Goal: Information Seeking & Learning: Learn about a topic

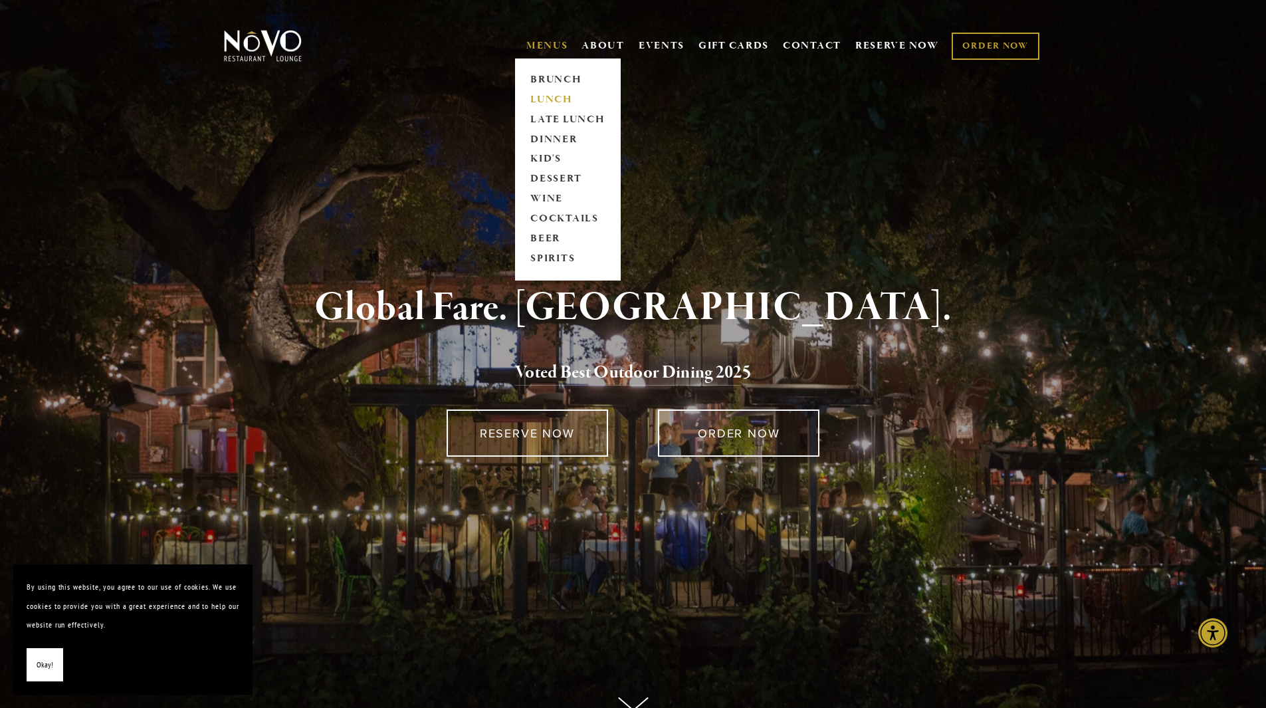
click at [552, 94] on link "LUNCH" at bounding box center [567, 100] width 83 height 20
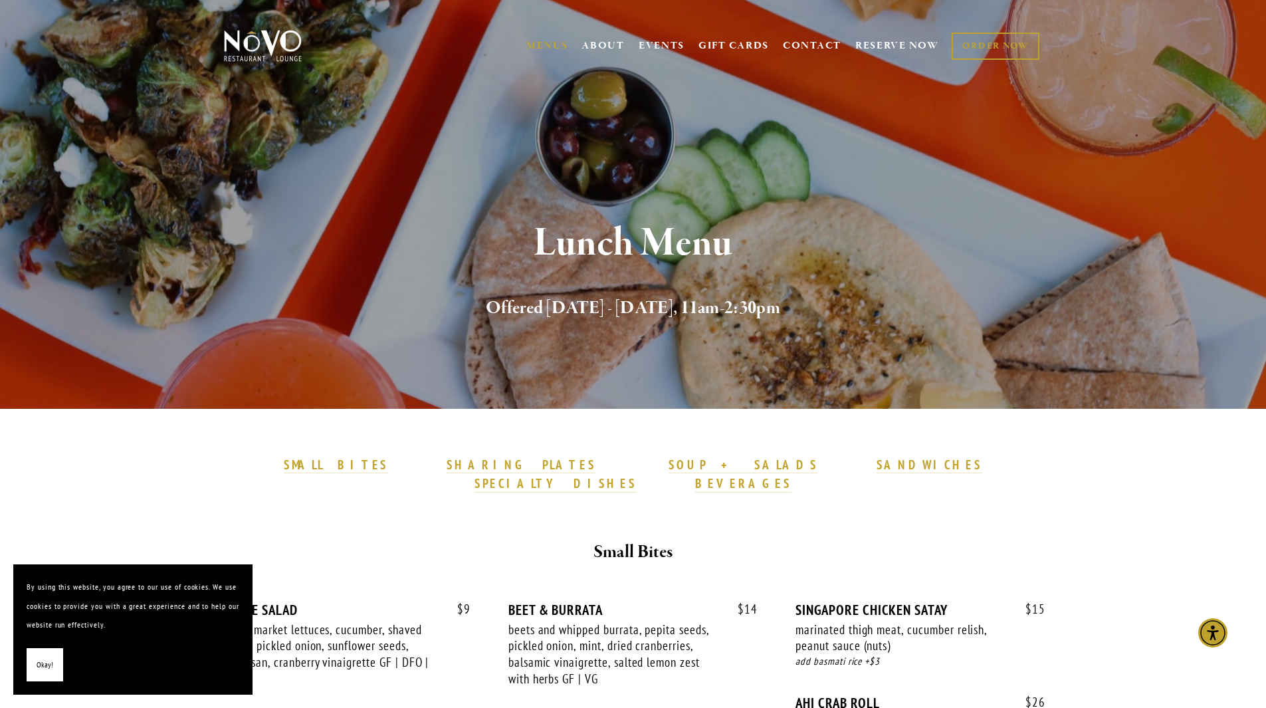
click at [44, 665] on span "Okay!" at bounding box center [45, 664] width 17 height 19
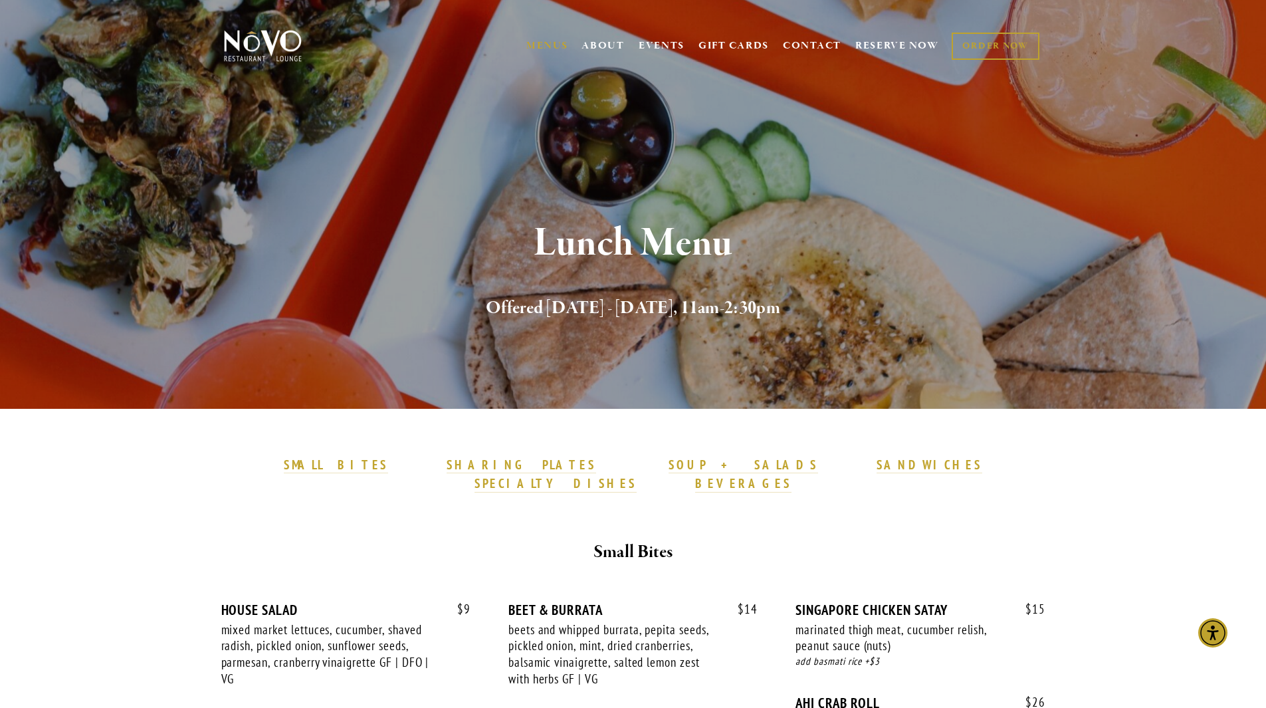
click at [319, 239] on h1 "Lunch Menu" at bounding box center [633, 243] width 775 height 43
click at [877, 463] on strong "SANDWICHES" at bounding box center [930, 465] width 106 height 16
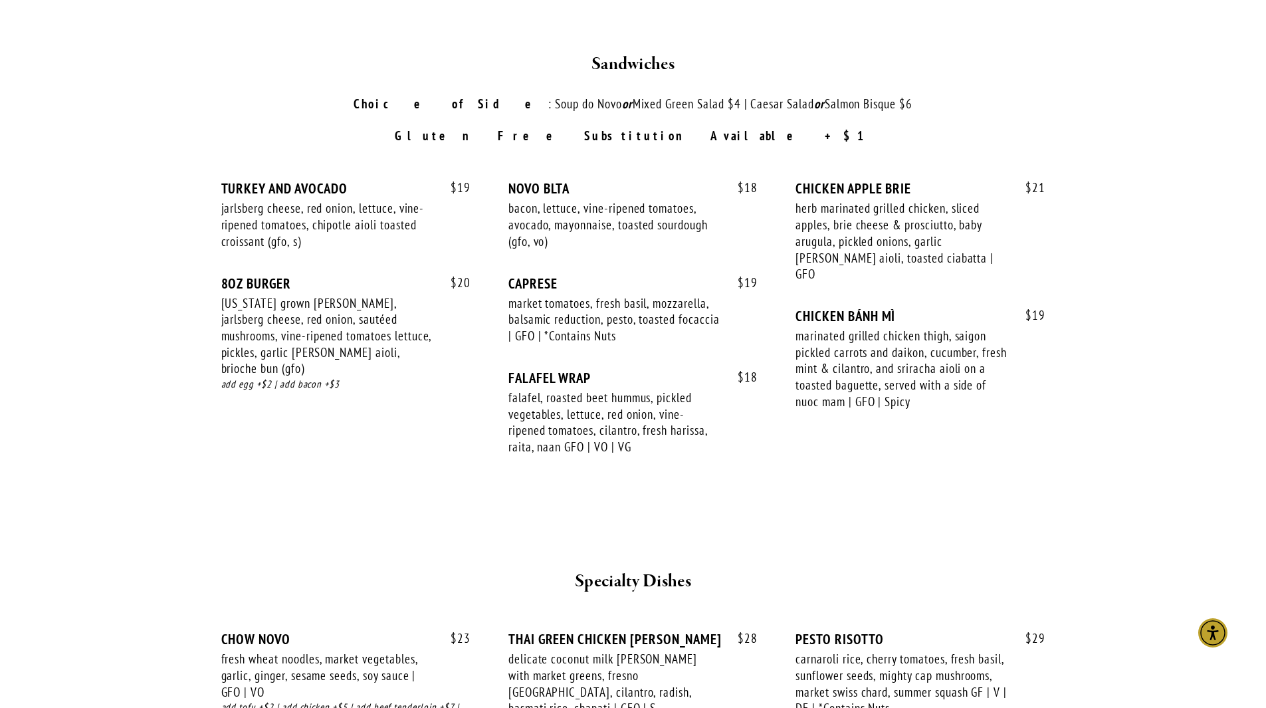
scroll to position [1993, 0]
